Goal: Task Accomplishment & Management: Complete application form

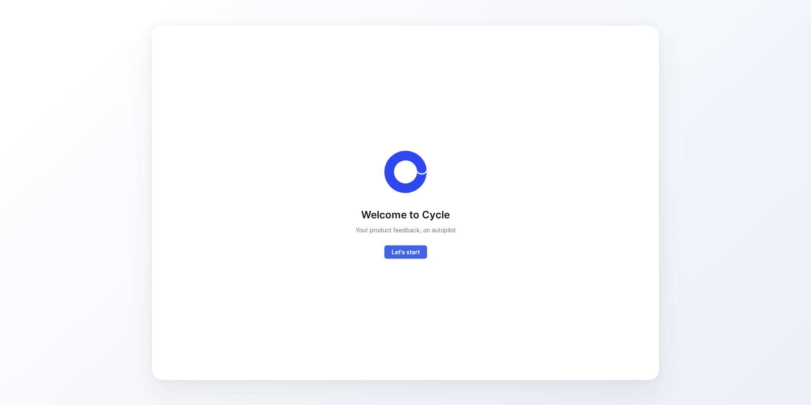
click at [404, 253] on span "Let's start" at bounding box center [405, 252] width 28 height 10
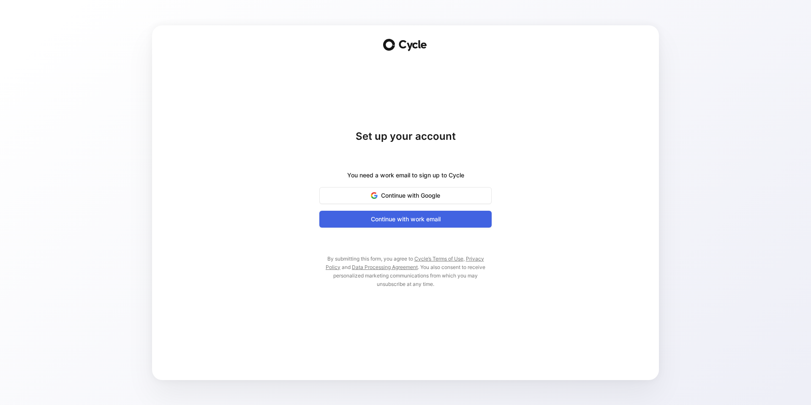
click at [403, 215] on span "Continue with work email" at bounding box center [405, 219] width 151 height 10
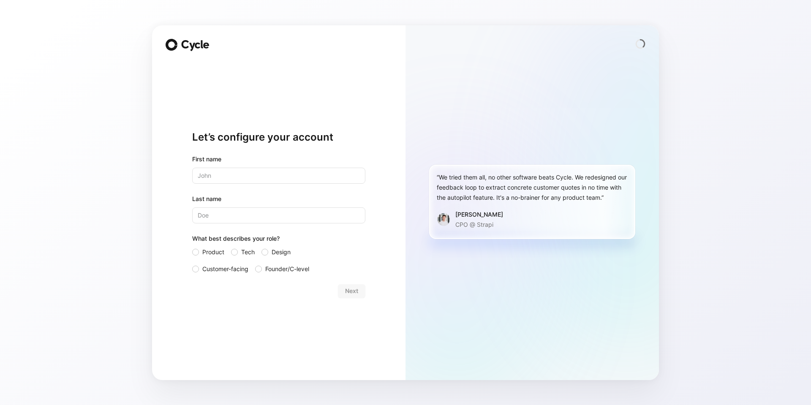
click at [237, 176] on input "text" at bounding box center [278, 176] width 173 height 16
type input "[PERSON_NAME]"
click at [242, 212] on input "Last name" at bounding box center [278, 215] width 173 height 16
type input "[PERSON_NAME]"
click at [238, 270] on span "Customer-facing" at bounding box center [225, 269] width 46 height 10
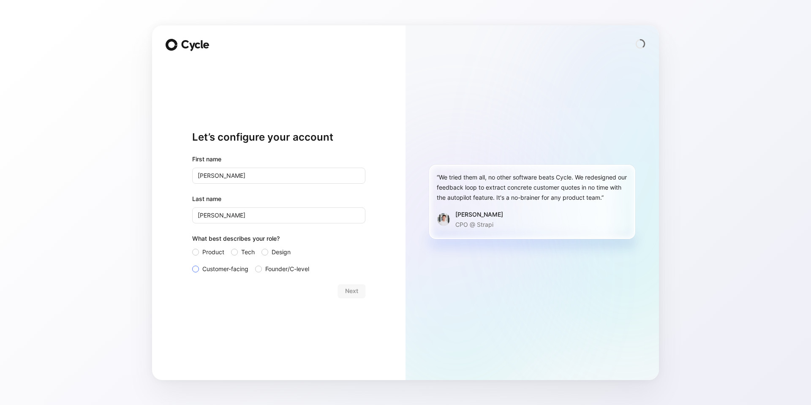
click at [192, 264] on input "Customer-facing" at bounding box center [192, 264] width 0 height 0
click at [354, 293] on span "Next" at bounding box center [351, 291] width 13 height 10
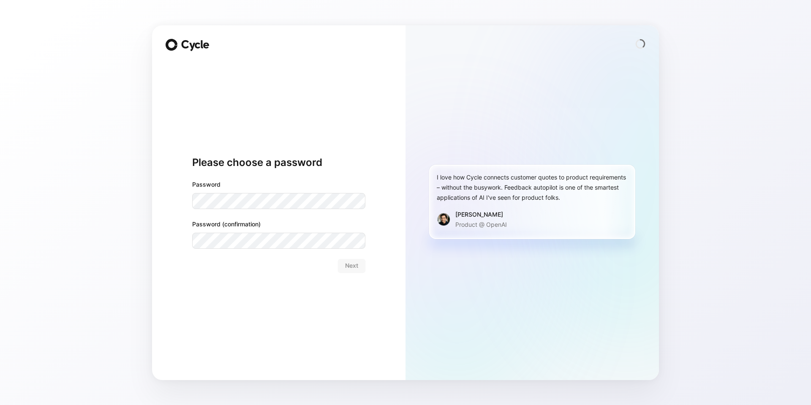
click at [258, 209] on body "Please choose a password Password Password (confirmation) Next I love how Cycle…" at bounding box center [405, 202] width 811 height 405
click at [353, 265] on span "Next" at bounding box center [351, 266] width 13 height 10
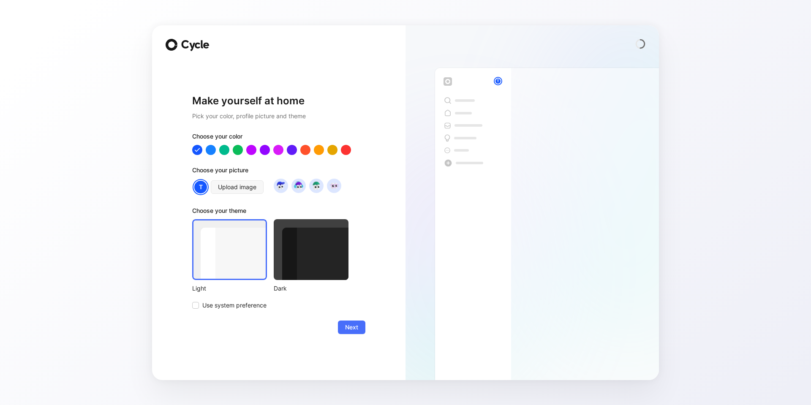
click at [215, 265] on div at bounding box center [229, 249] width 75 height 61
click at [343, 331] on button "Next" at bounding box center [351, 328] width 27 height 14
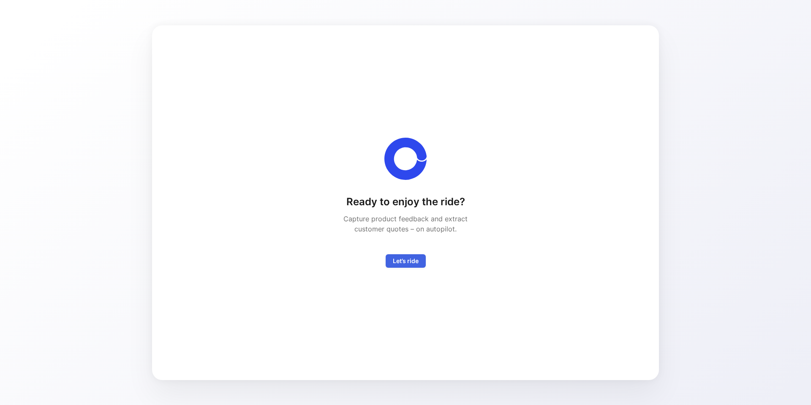
click at [403, 261] on span "Let’s ride" at bounding box center [406, 261] width 26 height 10
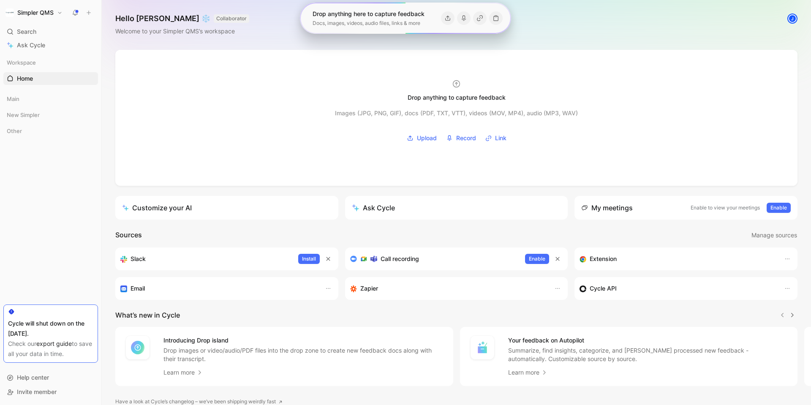
click at [49, 328] on div "Cycle will shut down on the [DATE]." at bounding box center [50, 328] width 85 height 20
click at [46, 326] on div "Cycle will shut down on the [DATE]." at bounding box center [50, 328] width 85 height 20
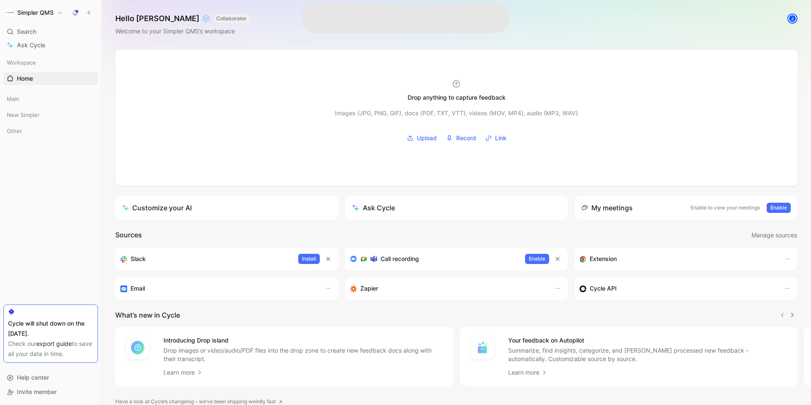
click at [10, 310] on use at bounding box center [11, 311] width 5 height 5
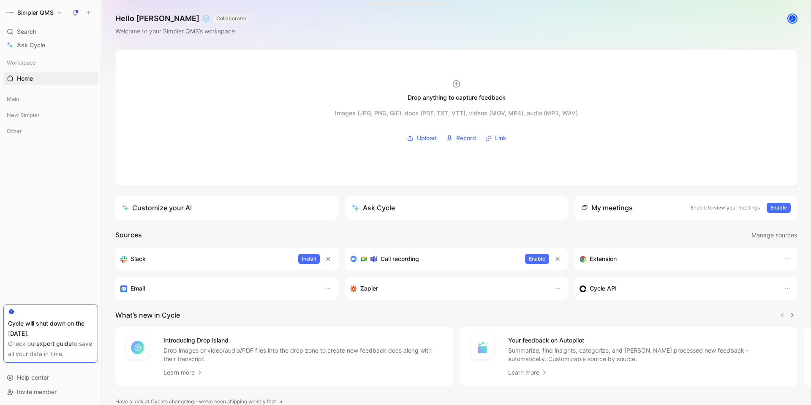
click at [25, 332] on div "Cycle will shut down on the [DATE]." at bounding box center [50, 328] width 85 height 20
click at [25, 114] on span "New Simpler" at bounding box center [23, 115] width 33 height 8
click at [43, 28] on div "Search Ctrl K" at bounding box center [50, 31] width 95 height 13
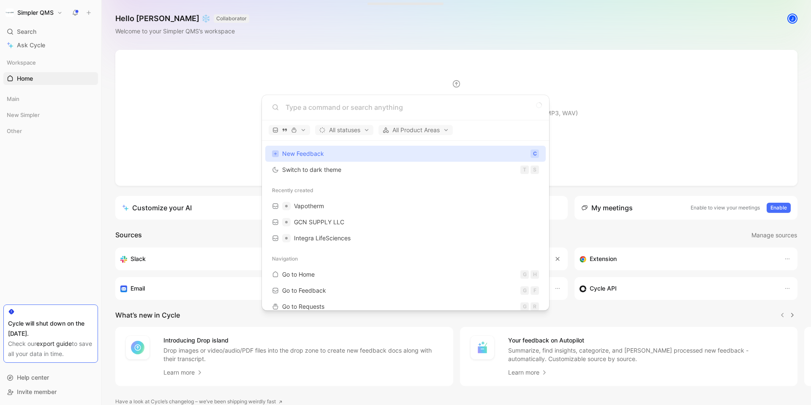
click at [331, 43] on body "Simpler QMS Search Ctrl K Ask Cycle Workspace Home G then H Main New Simpler Ot…" at bounding box center [405, 202] width 811 height 405
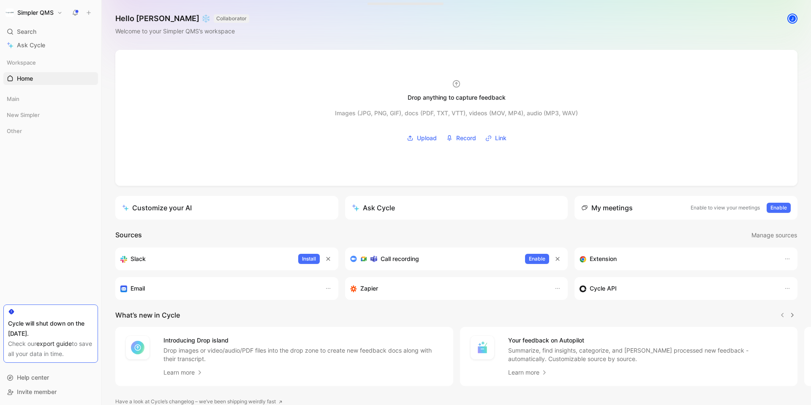
drag, startPoint x: 750, startPoint y: 1, endPoint x: 581, endPoint y: 33, distance: 172.4
click at [581, 33] on div "Hello [PERSON_NAME] ❄️ COLLABORATOR Welcome to your Simpler QMS’s workspace J" at bounding box center [456, 25] width 709 height 50
